Goal: Information Seeking & Learning: Learn about a topic

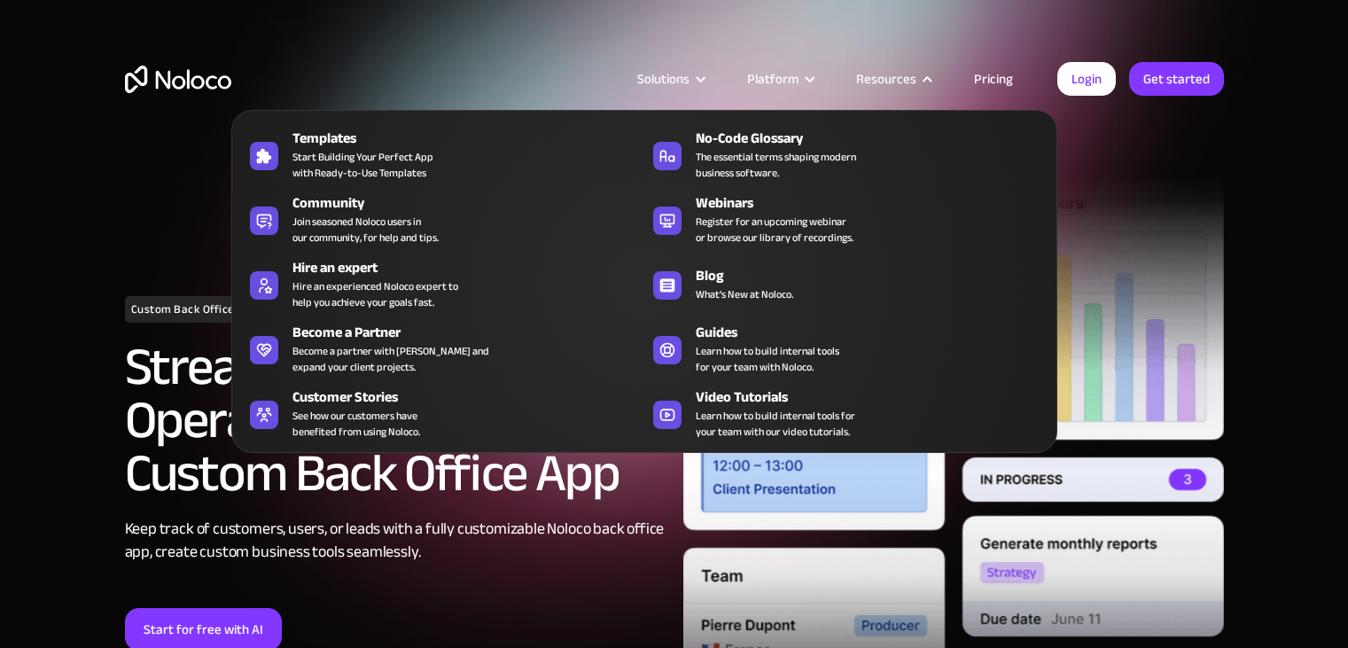
click at [915, 77] on div "Resources" at bounding box center [886, 78] width 60 height 23
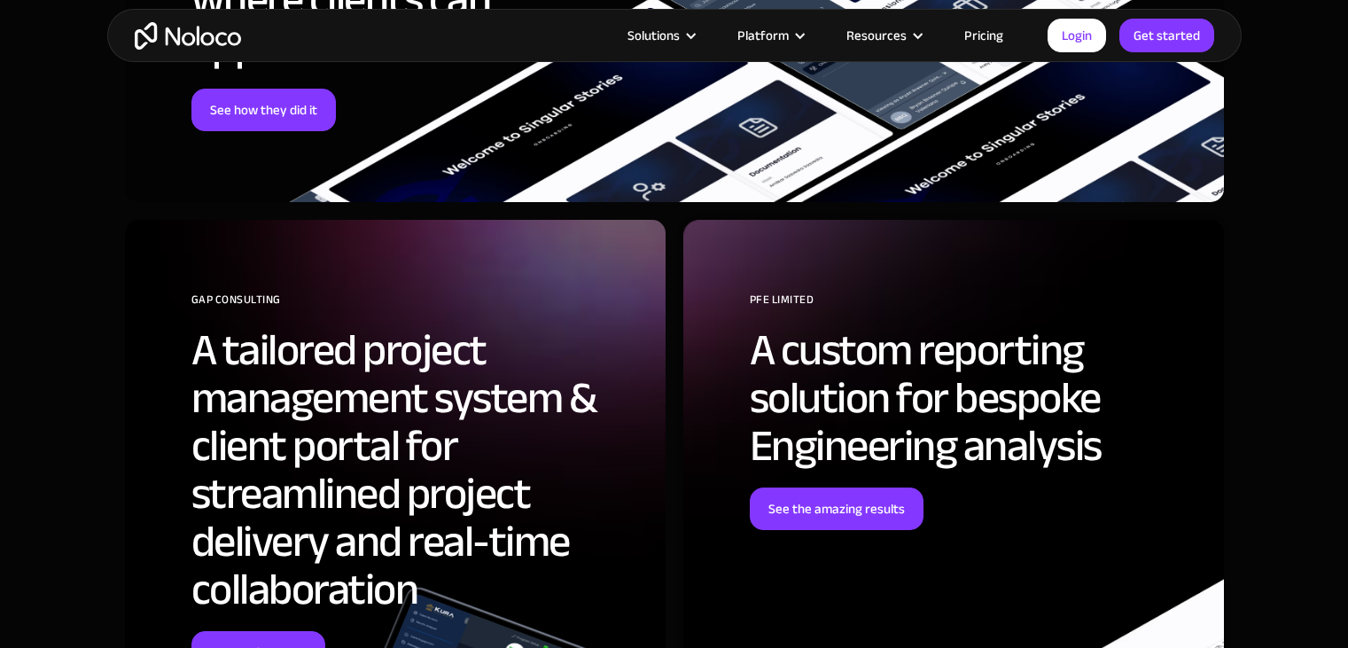
scroll to position [4965, 0]
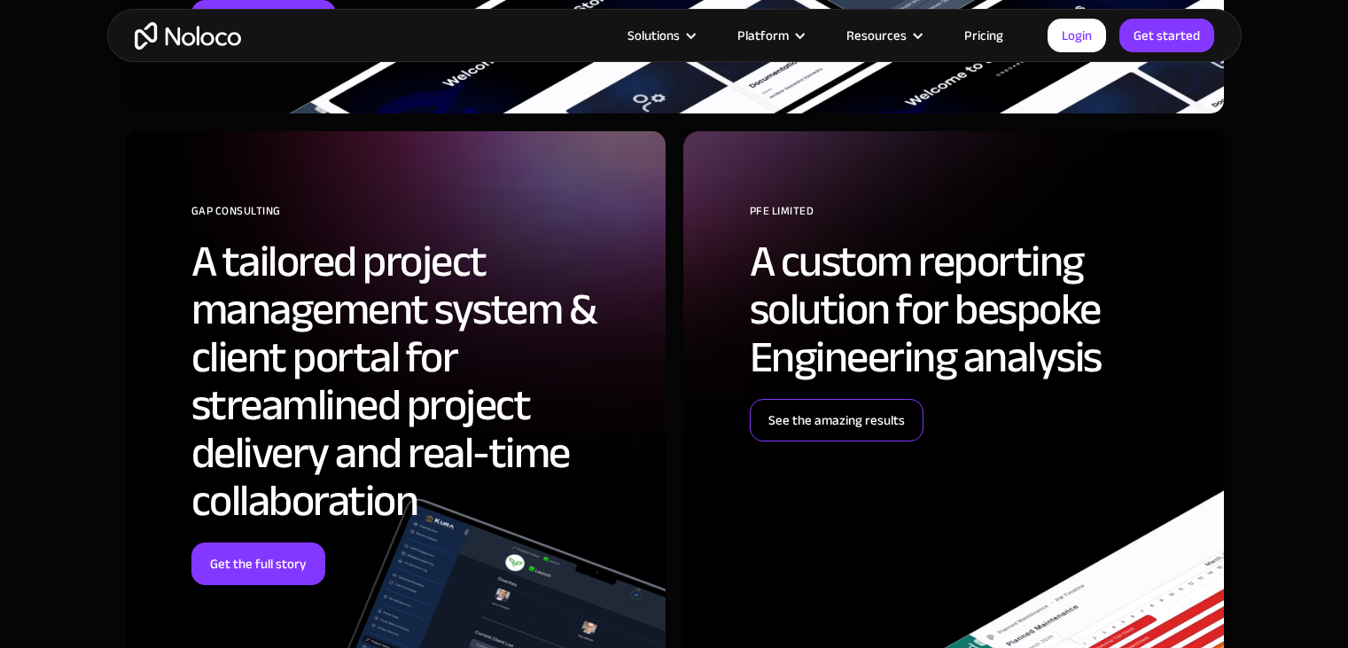
click at [788, 414] on link "See the amazing results" at bounding box center [837, 420] width 174 height 43
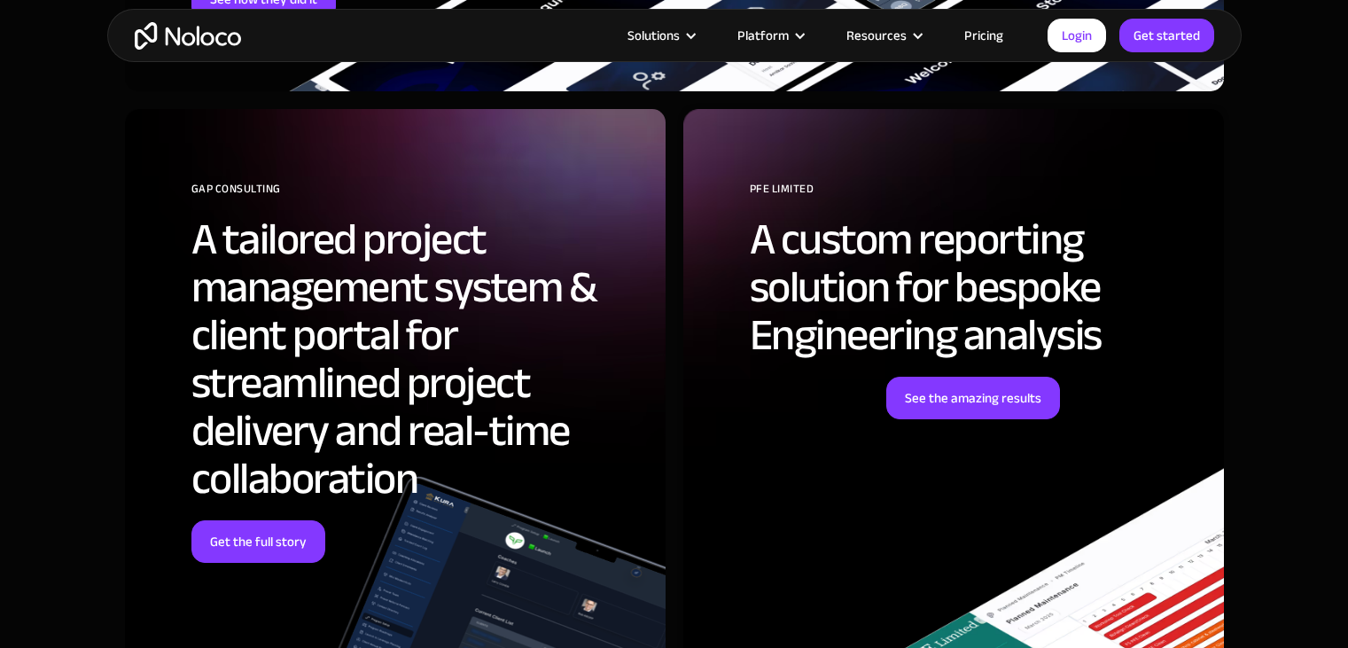
scroll to position [6294, 0]
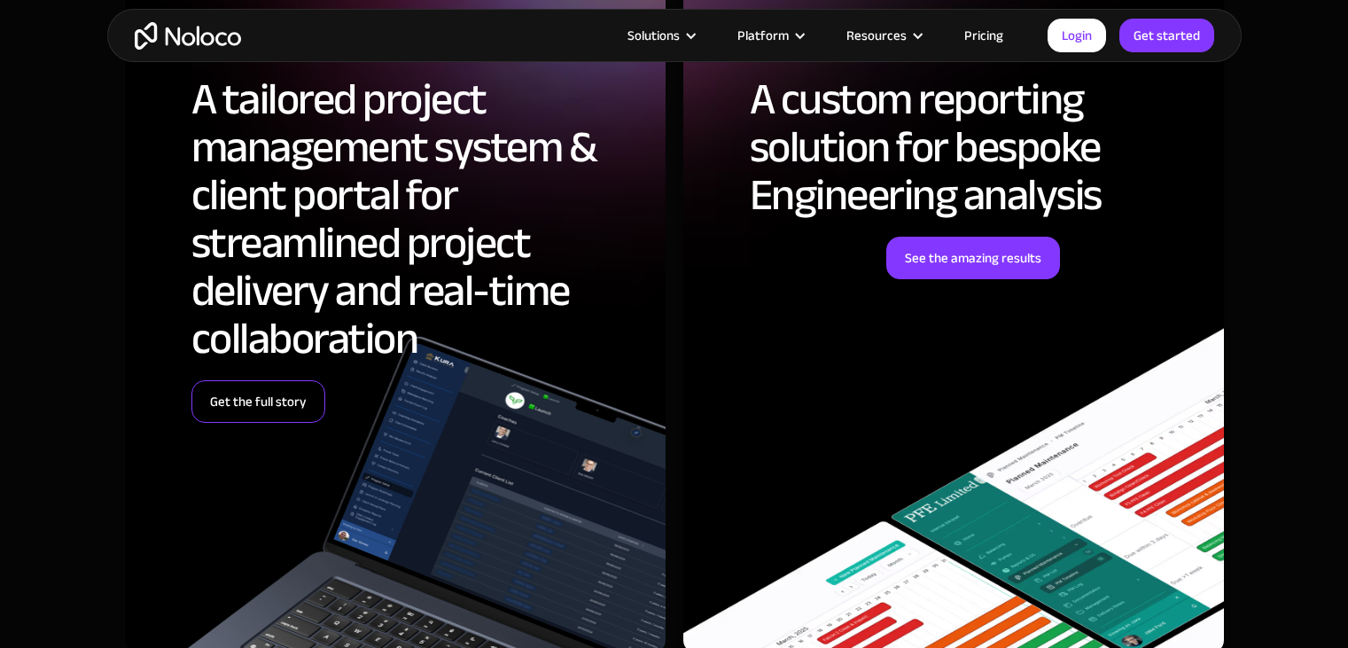
click at [265, 380] on link "Get the full story" at bounding box center [258, 401] width 134 height 43
